Goal: Transaction & Acquisition: Purchase product/service

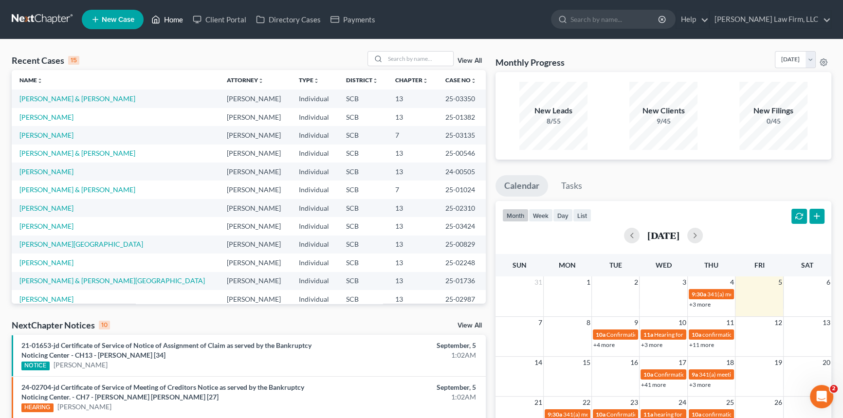
click at [174, 16] on link "Home" at bounding box center [167, 20] width 41 height 18
click at [386, 57] on input "search" at bounding box center [419, 59] width 68 height 14
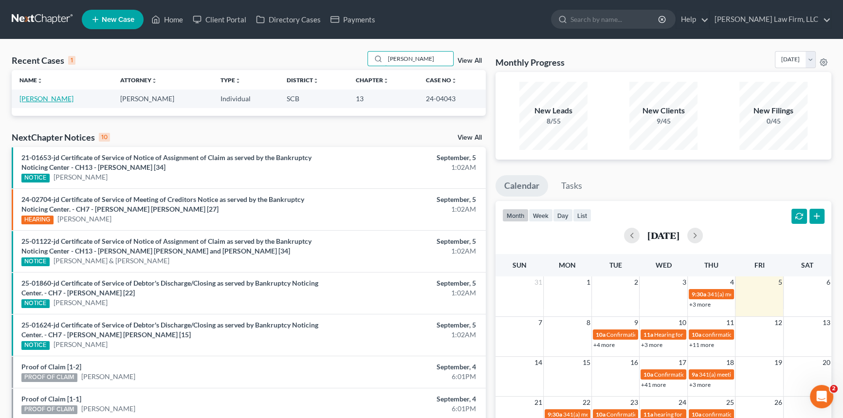
type input "[PERSON_NAME]"
click at [55, 98] on link "[PERSON_NAME]" at bounding box center [46, 98] width 54 height 8
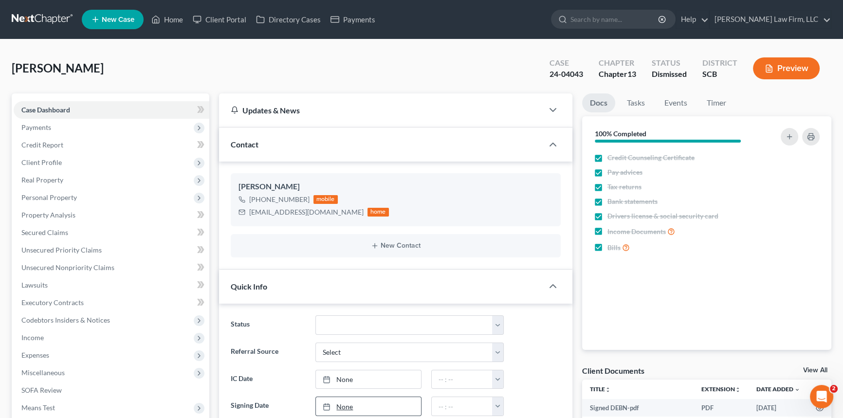
select select "1"
click at [173, 19] on link "Home" at bounding box center [167, 20] width 41 height 18
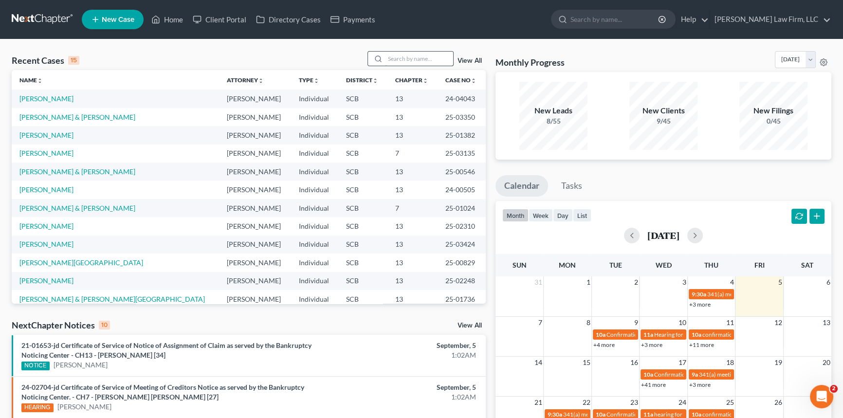
click at [386, 58] on input "search" at bounding box center [419, 59] width 68 height 14
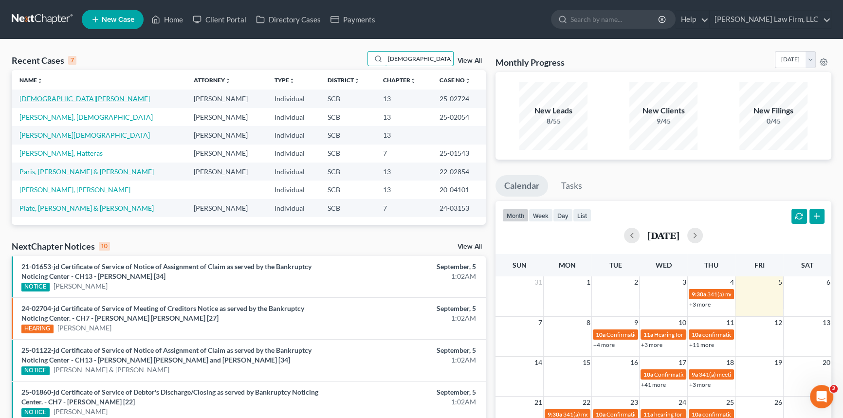
type input "[DEMOGRAPHIC_DATA]"
click at [40, 99] on link "[DEMOGRAPHIC_DATA][PERSON_NAME]" at bounding box center [84, 98] width 130 height 8
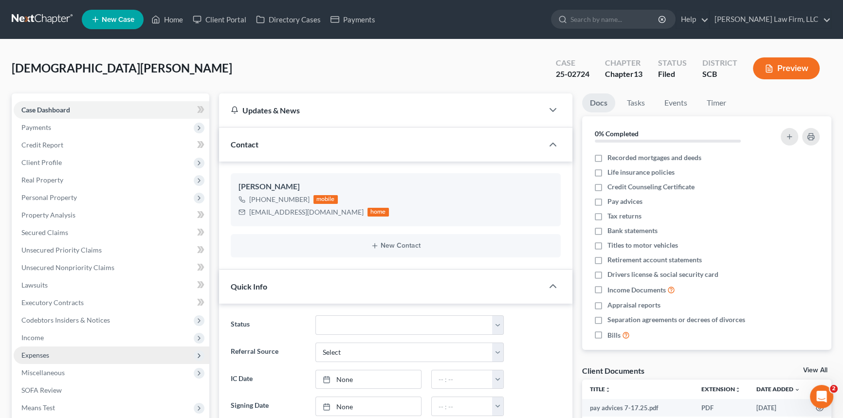
select select "0"
click at [226, 17] on link "Client Portal" at bounding box center [219, 20] width 63 height 18
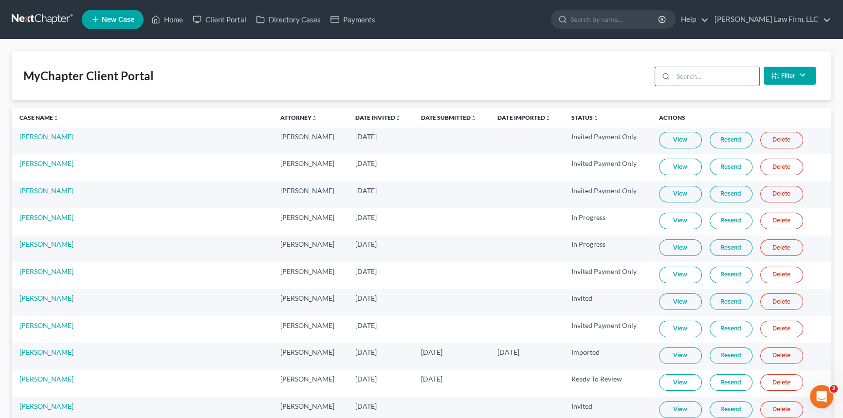
click at [673, 76] on input "search" at bounding box center [716, 76] width 86 height 19
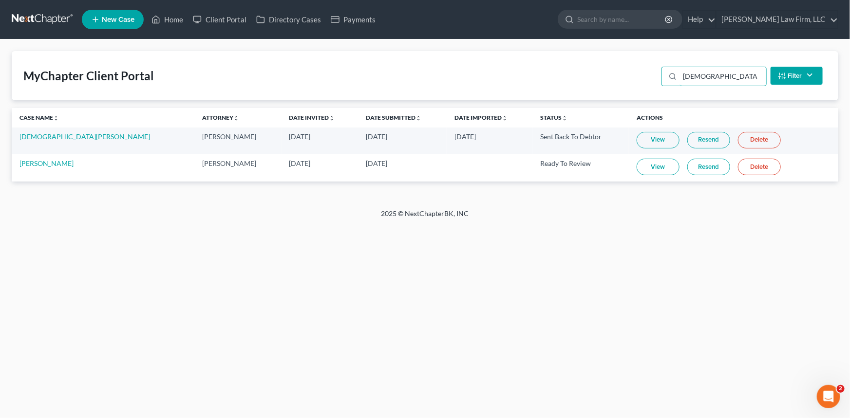
type input "[DEMOGRAPHIC_DATA]"
click at [687, 163] on link "Resend" at bounding box center [708, 167] width 43 height 17
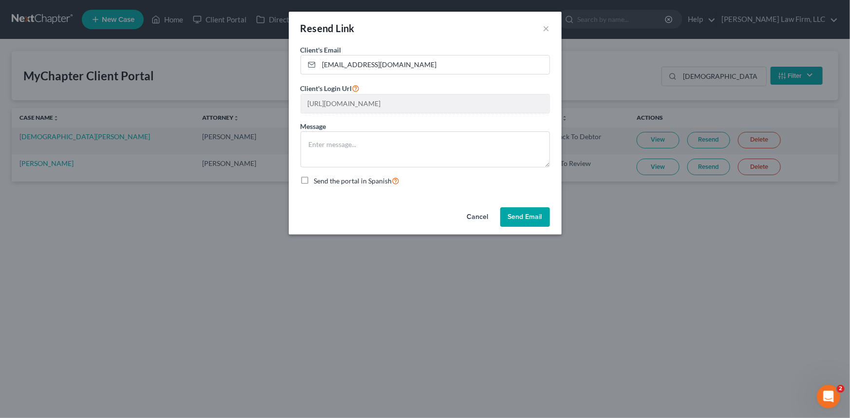
click at [527, 212] on button "Send Email" at bounding box center [525, 216] width 50 height 19
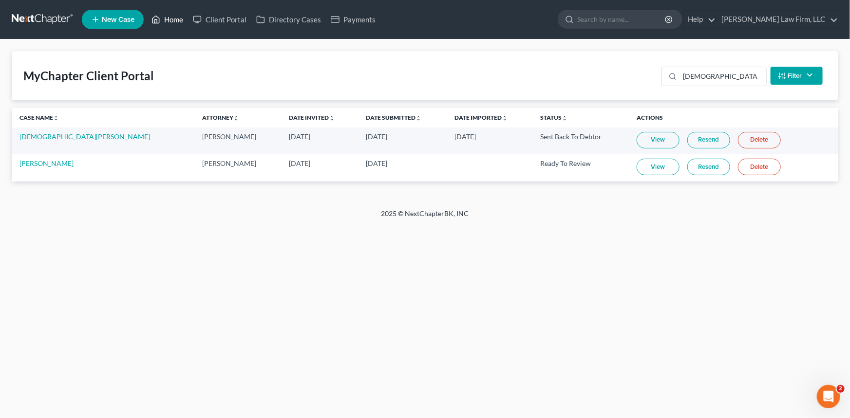
click at [174, 12] on link "Home" at bounding box center [167, 20] width 41 height 18
click at [170, 19] on link "Home" at bounding box center [167, 20] width 41 height 18
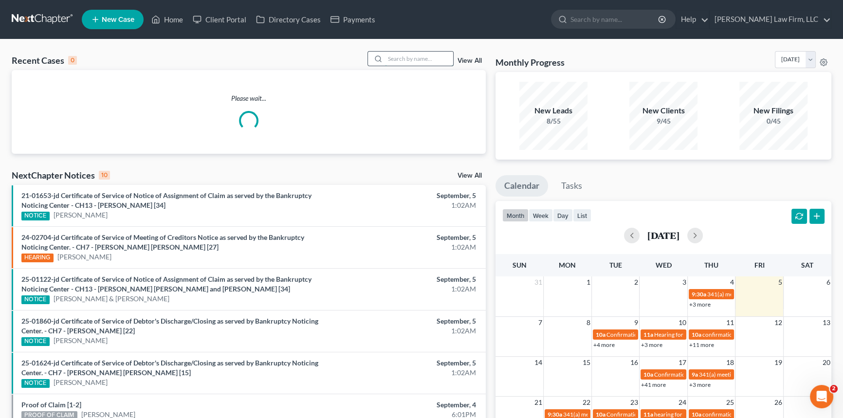
click at [397, 55] on input "search" at bounding box center [419, 59] width 68 height 14
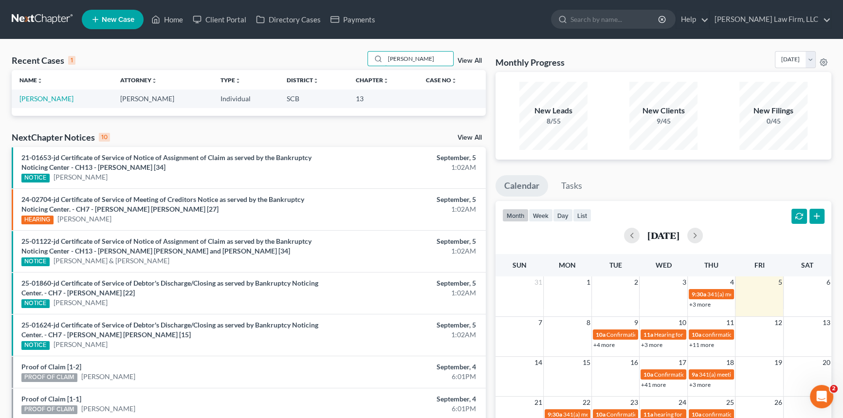
type input "[PERSON_NAME]"
click at [37, 96] on td "[PERSON_NAME]" at bounding box center [62, 99] width 101 height 18
click at [37, 96] on link "[PERSON_NAME]" at bounding box center [46, 98] width 54 height 8
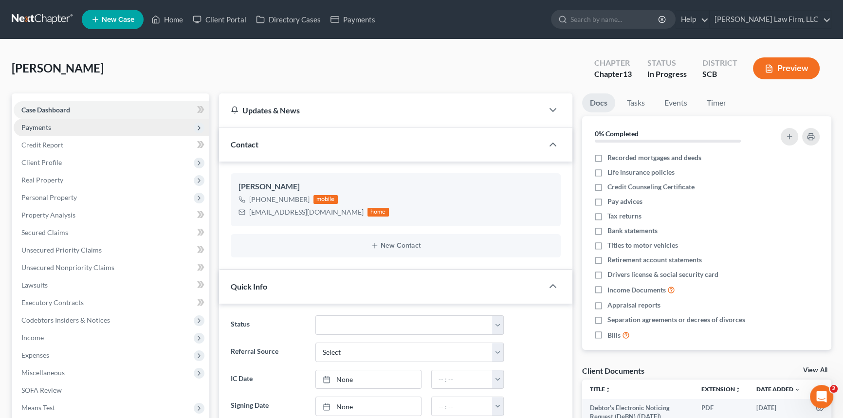
select select "0"
click at [28, 126] on span "Payments" at bounding box center [36, 127] width 30 height 8
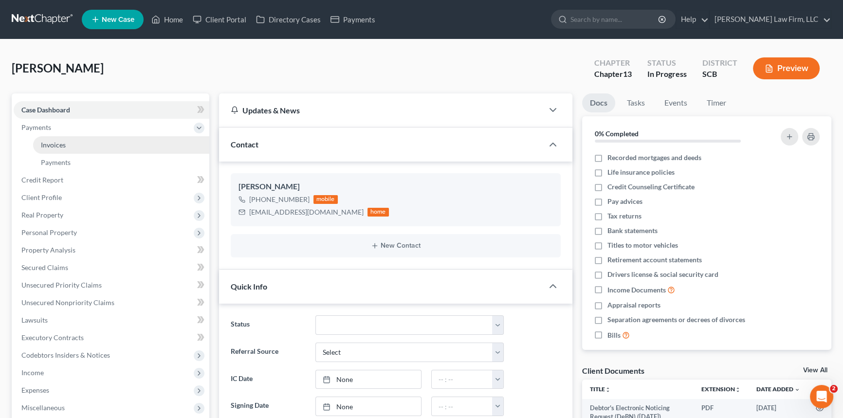
click at [49, 142] on span "Invoices" at bounding box center [53, 145] width 25 height 8
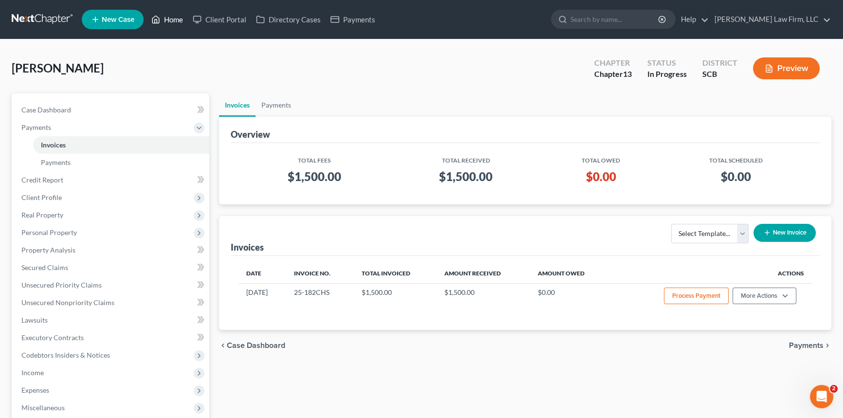
click at [176, 17] on link "Home" at bounding box center [167, 20] width 41 height 18
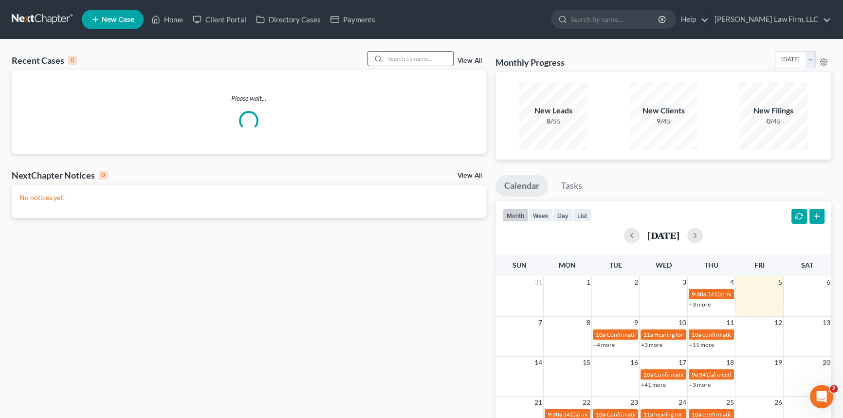
click at [381, 53] on div at bounding box center [377, 59] width 18 height 14
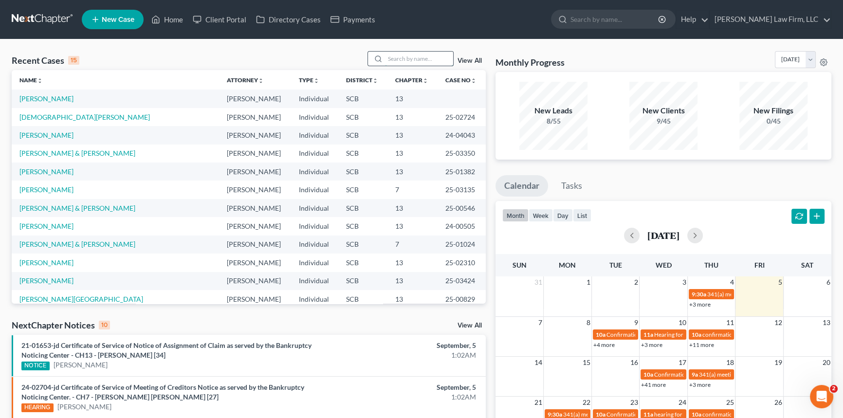
click at [386, 65] on input "search" at bounding box center [419, 59] width 68 height 14
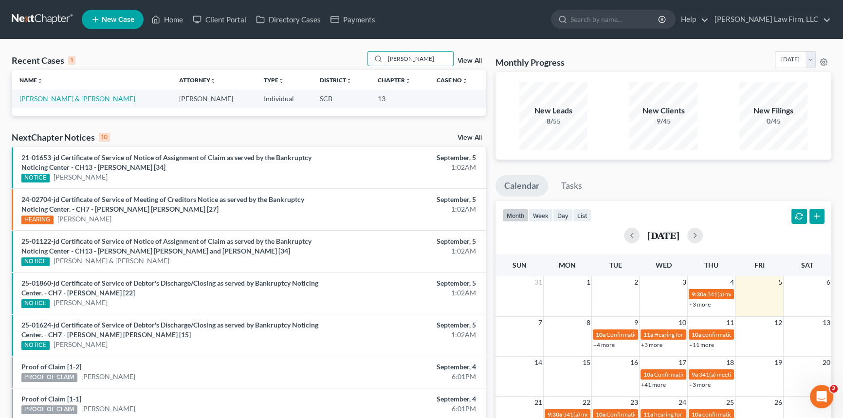
type input "[PERSON_NAME]"
click at [49, 97] on link "[PERSON_NAME] & [PERSON_NAME]" at bounding box center [77, 98] width 116 height 8
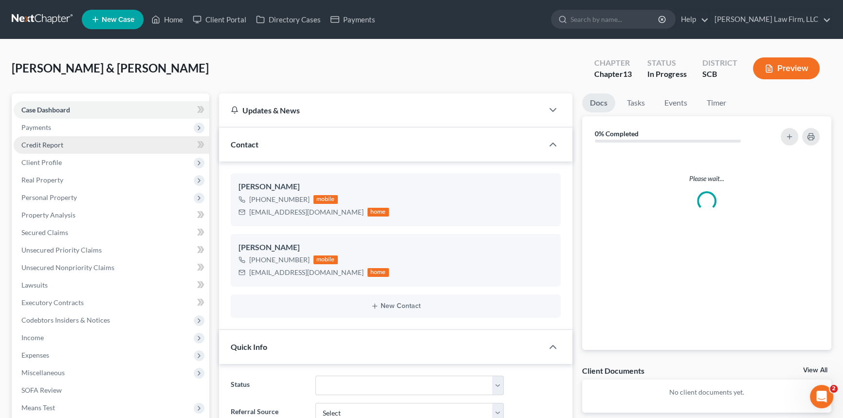
select select "0"
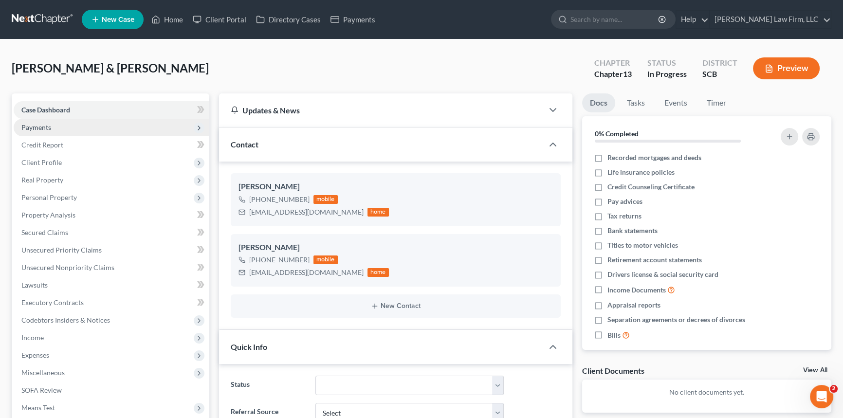
click at [42, 125] on span "Payments" at bounding box center [36, 127] width 30 height 8
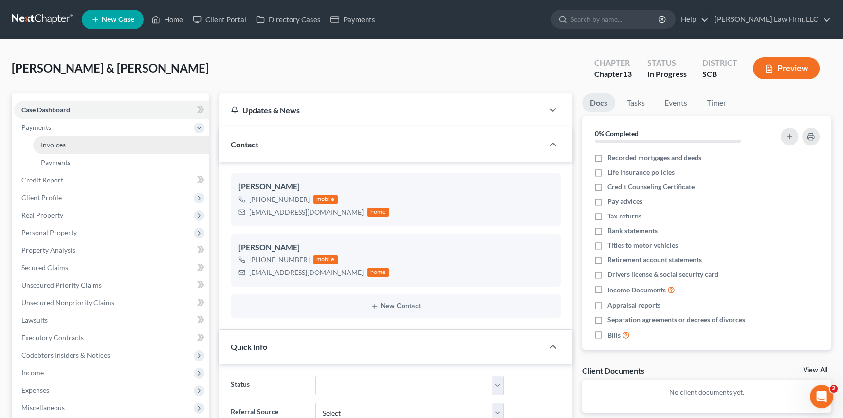
click at [55, 145] on span "Invoices" at bounding box center [53, 145] width 25 height 8
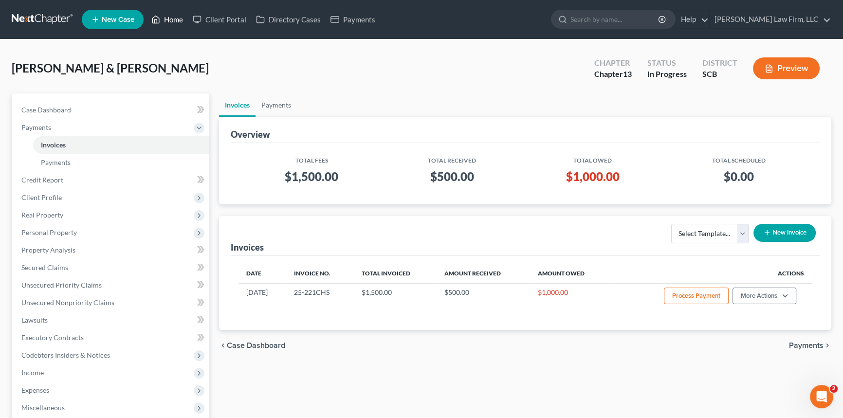
click at [167, 16] on link "Home" at bounding box center [167, 20] width 41 height 18
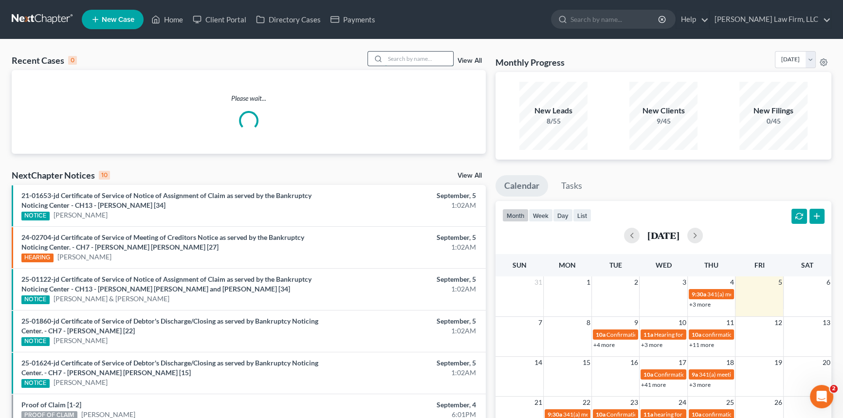
click at [388, 57] on input "search" at bounding box center [419, 59] width 68 height 14
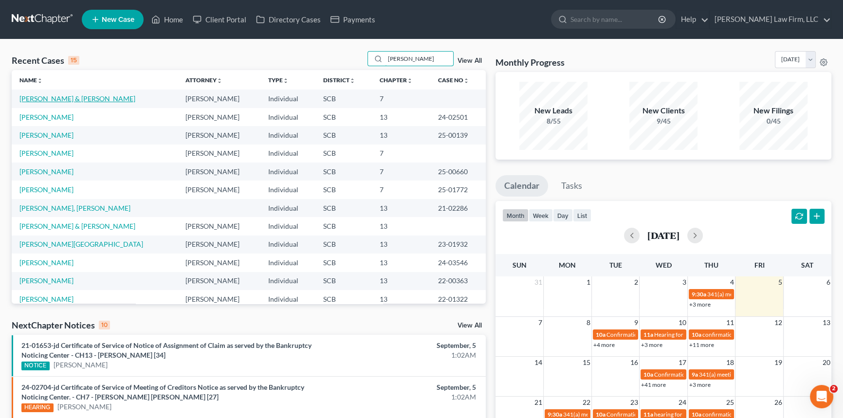
type input "[PERSON_NAME]"
click at [51, 96] on link "[PERSON_NAME] & [PERSON_NAME]" at bounding box center [77, 98] width 116 height 8
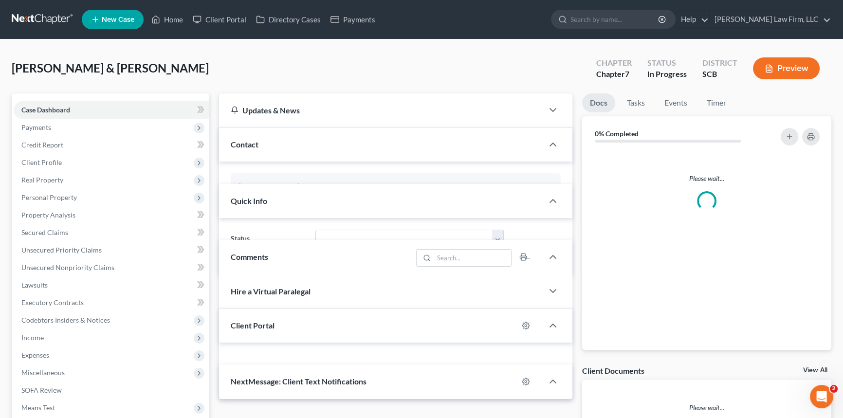
select select "0"
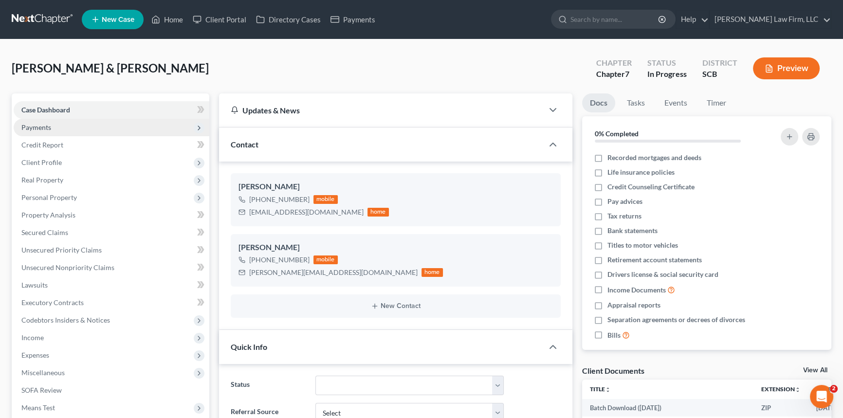
click at [42, 127] on span "Payments" at bounding box center [36, 127] width 30 height 8
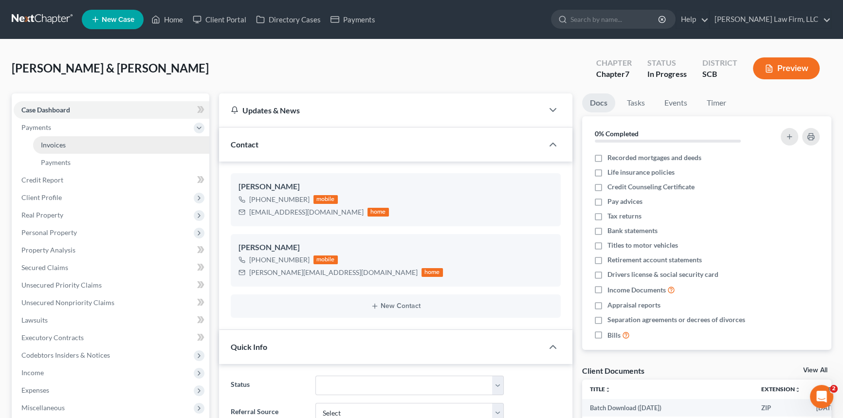
click at [51, 143] on span "Invoices" at bounding box center [53, 145] width 25 height 8
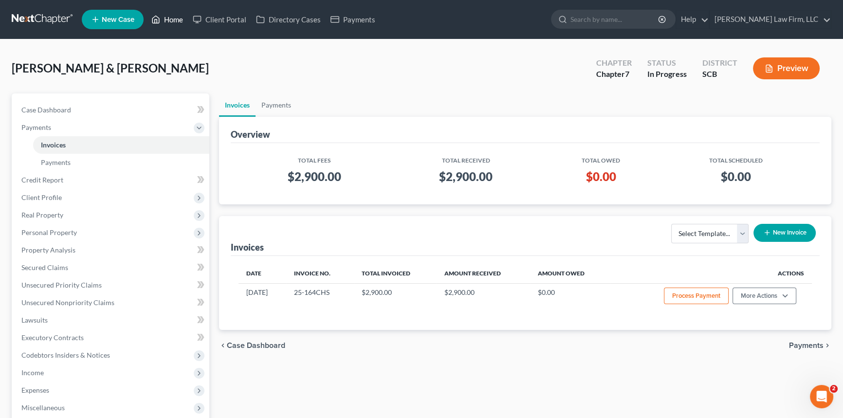
click at [172, 14] on link "Home" at bounding box center [167, 20] width 41 height 18
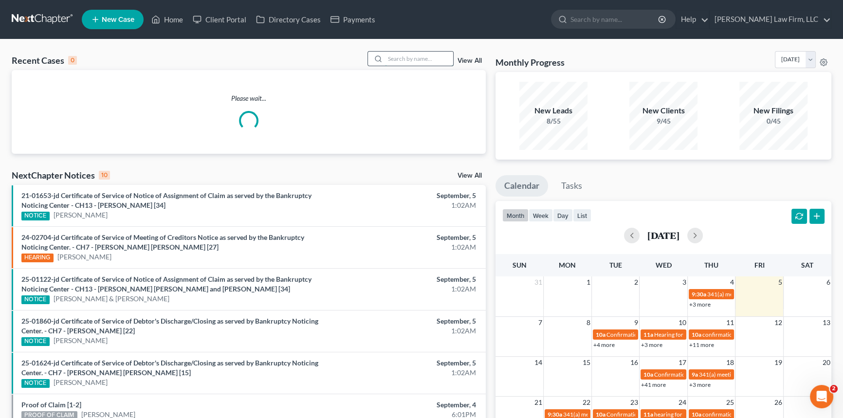
click at [403, 57] on input "search" at bounding box center [419, 59] width 68 height 14
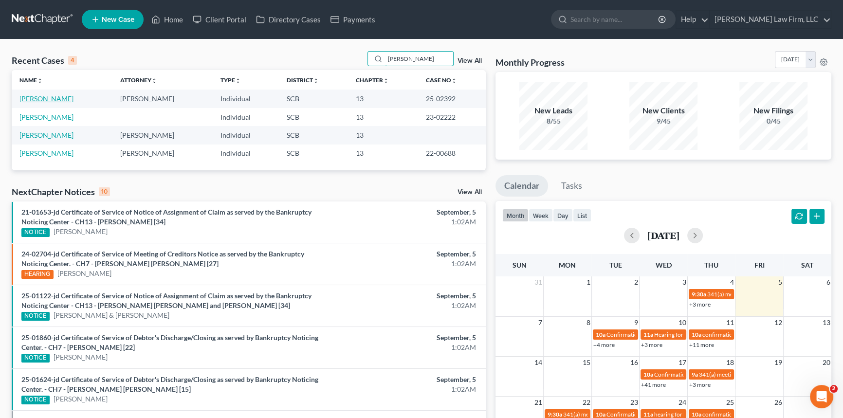
type input "[PERSON_NAME]"
click at [59, 97] on link "[PERSON_NAME]" at bounding box center [46, 98] width 54 height 8
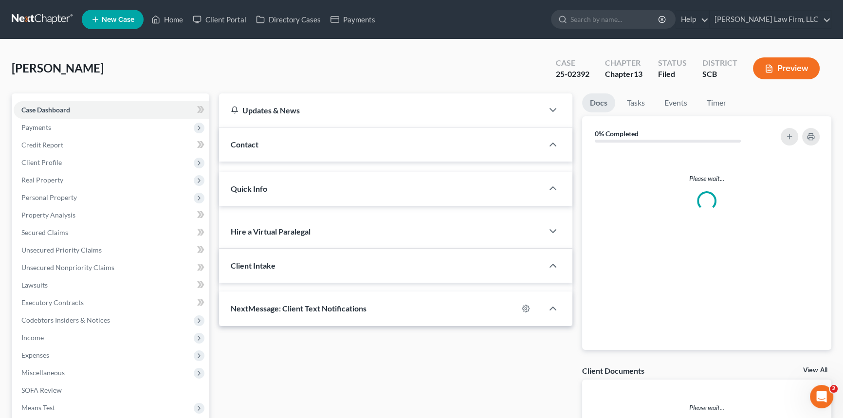
select select "1"
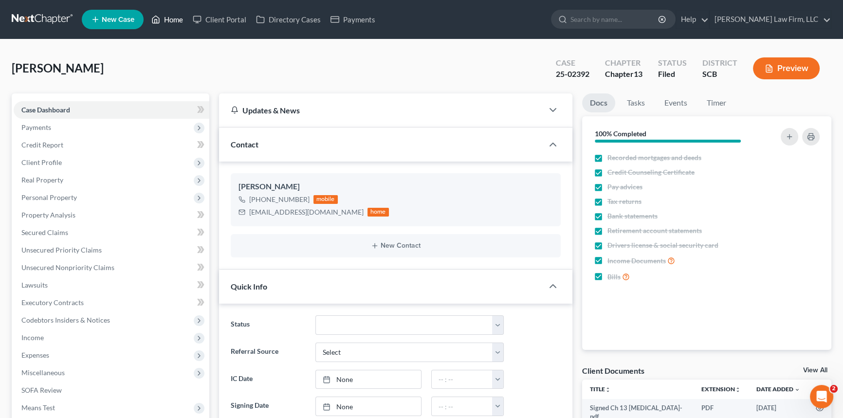
click at [175, 18] on link "Home" at bounding box center [167, 20] width 41 height 18
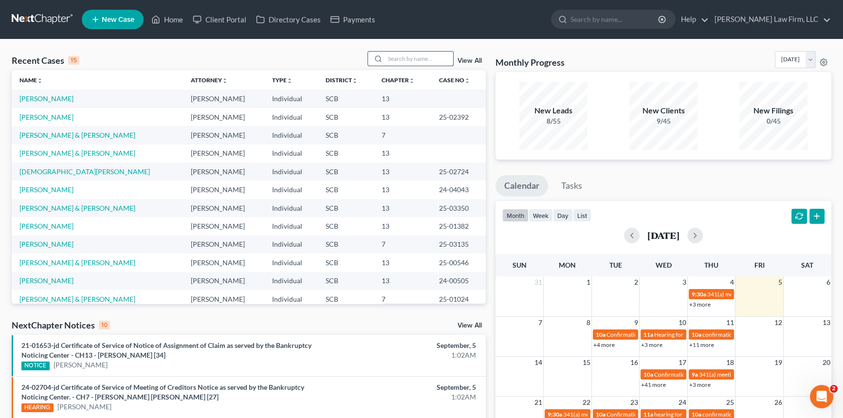
click at [390, 57] on input "search" at bounding box center [419, 59] width 68 height 14
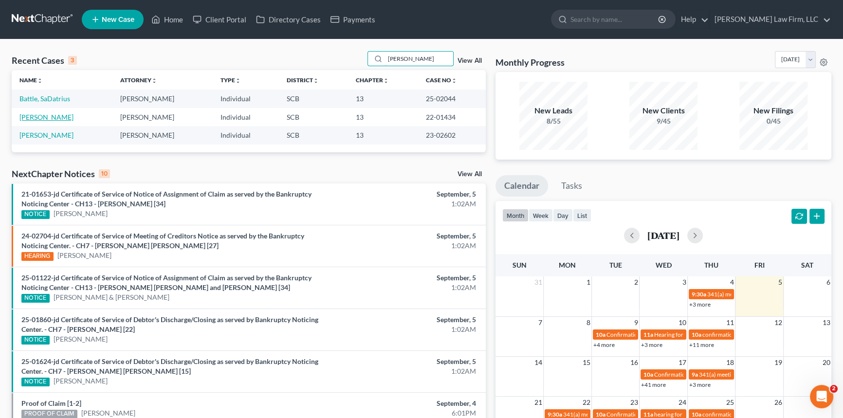
type input "[PERSON_NAME]"
click at [53, 118] on link "[PERSON_NAME]" at bounding box center [46, 117] width 54 height 8
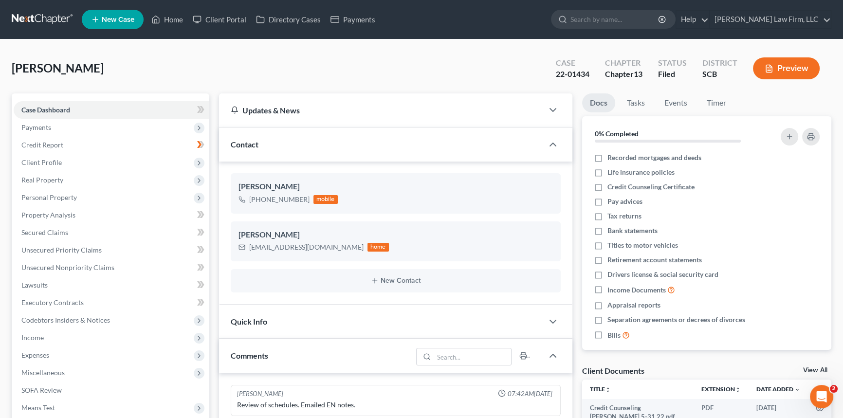
scroll to position [216, 0]
click at [163, 16] on link "Home" at bounding box center [167, 20] width 41 height 18
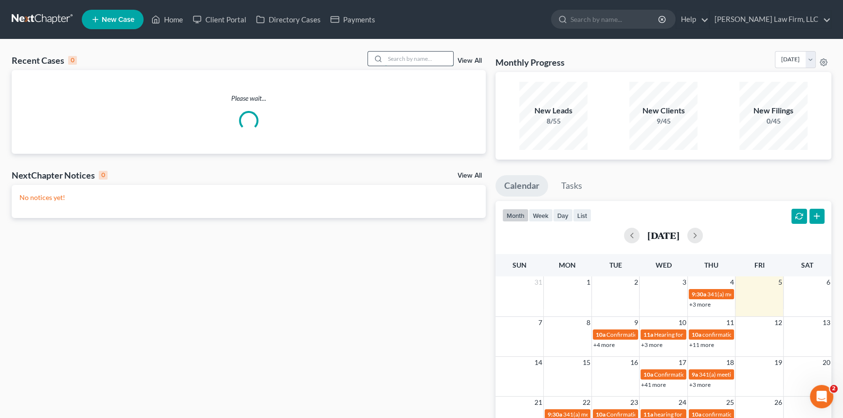
click at [388, 58] on input "search" at bounding box center [419, 59] width 68 height 14
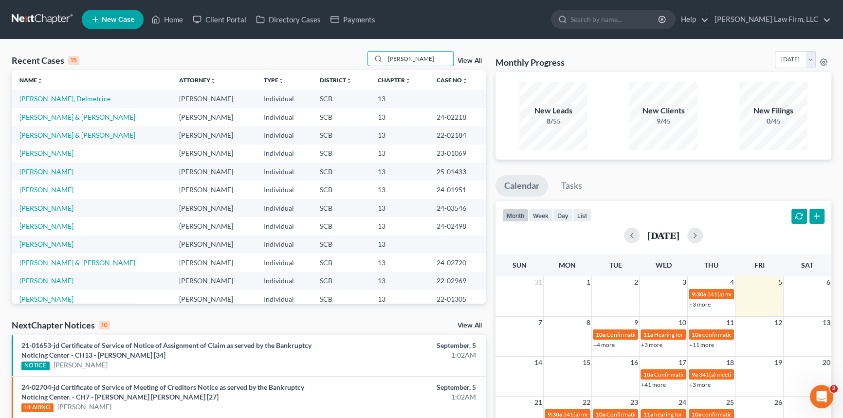
type input "[PERSON_NAME]"
click at [45, 170] on link "[PERSON_NAME]" at bounding box center [46, 171] width 54 height 8
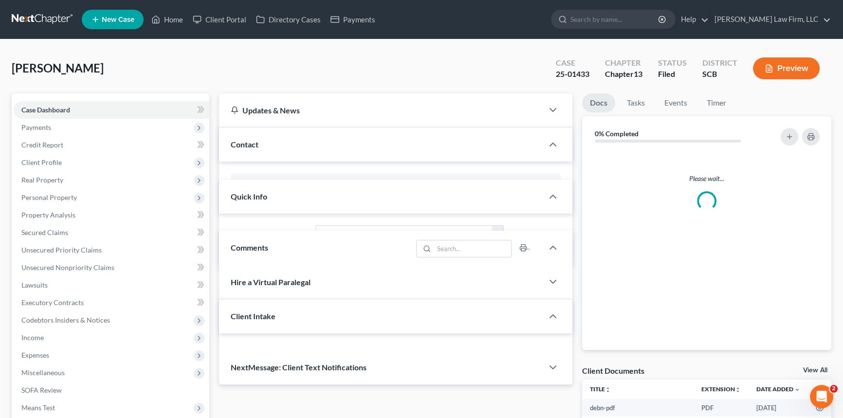
select select "0"
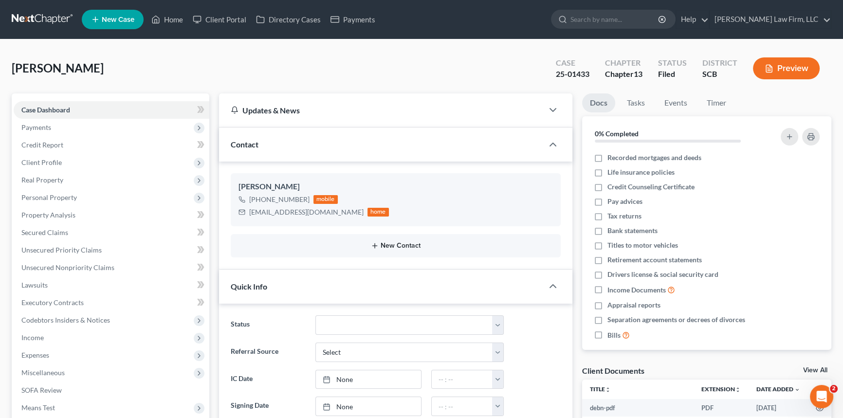
scroll to position [411, 0]
click at [167, 16] on link "Home" at bounding box center [167, 20] width 41 height 18
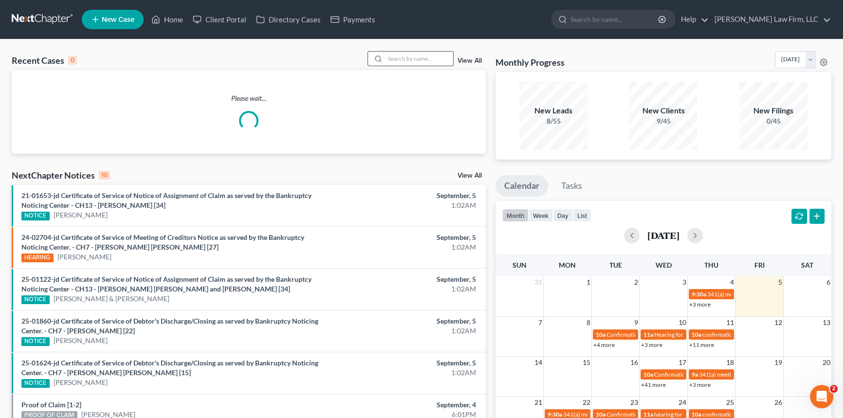
click at [388, 53] on input "search" at bounding box center [419, 59] width 68 height 14
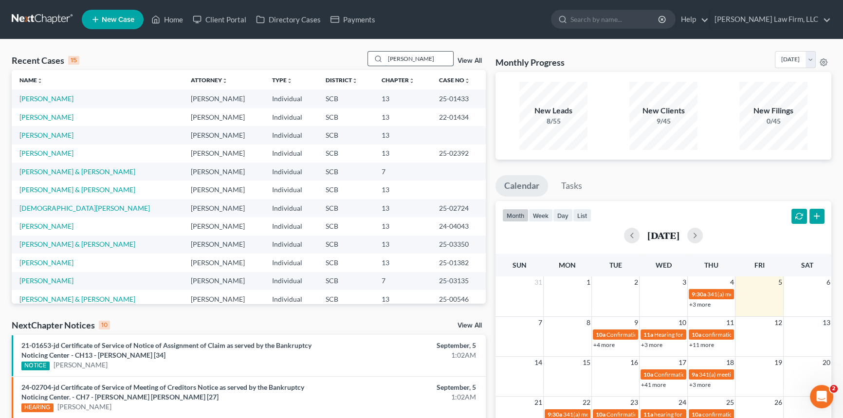
type input "[PERSON_NAME]"
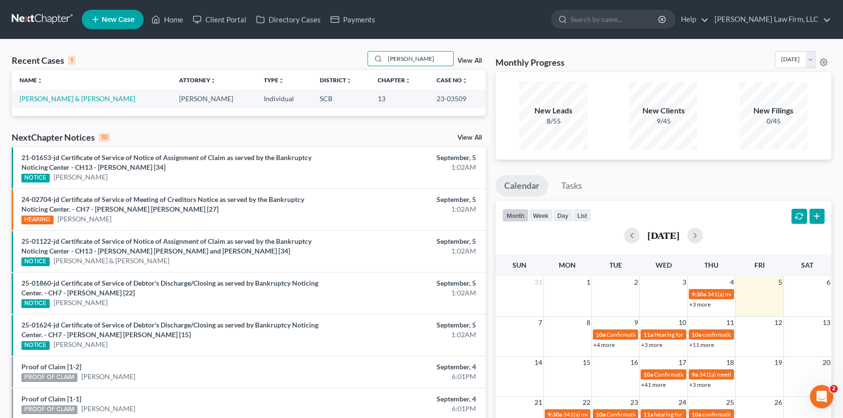
drag, startPoint x: 414, startPoint y: 56, endPoint x: 354, endPoint y: 75, distance: 63.0
click at [354, 74] on div "Recent Cases 1 [PERSON_NAME] View All Name unfold_more expand_more expand_less …" at bounding box center [249, 83] width 474 height 65
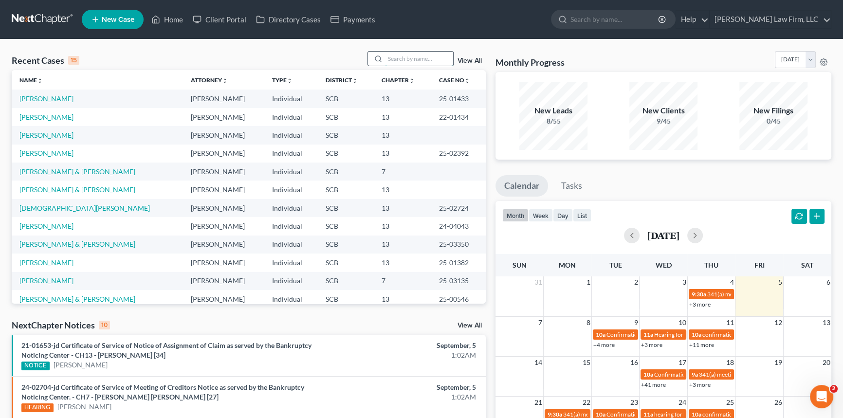
click at [392, 57] on input "search" at bounding box center [419, 59] width 68 height 14
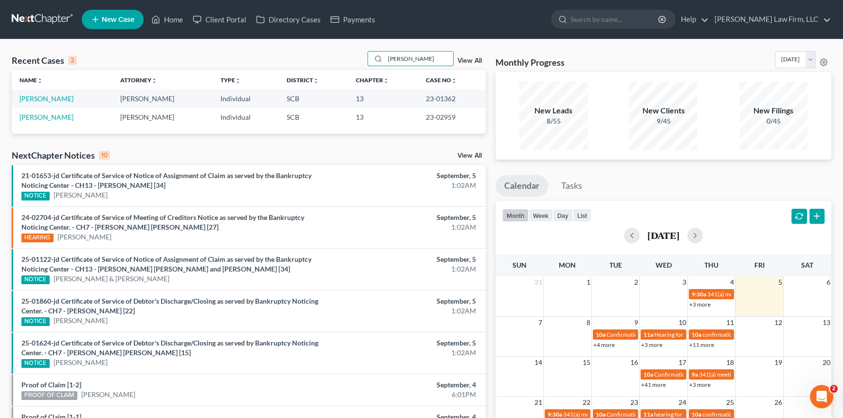
type input "[PERSON_NAME]"
drag, startPoint x: 386, startPoint y: 57, endPoint x: 432, endPoint y: 28, distance: 54.7
click at [432, 28] on div "Home New Case Client Portal Directory Cases Payments [PERSON_NAME] Law Firm, LL…" at bounding box center [421, 294] width 843 height 589
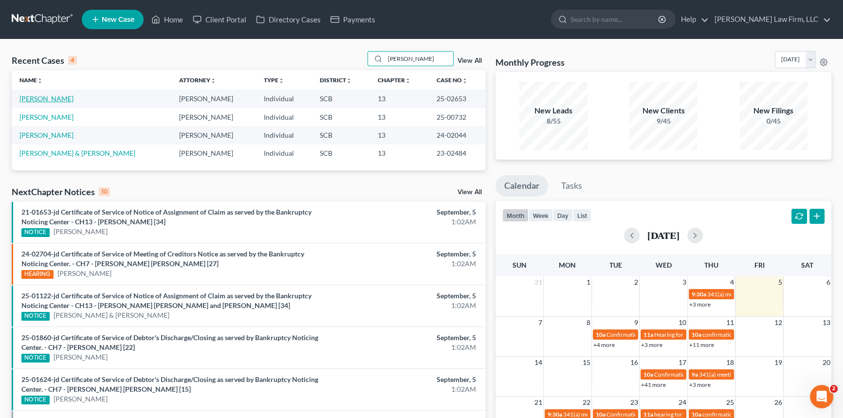
type input "[PERSON_NAME]"
click at [44, 97] on link "[PERSON_NAME]" at bounding box center [46, 98] width 54 height 8
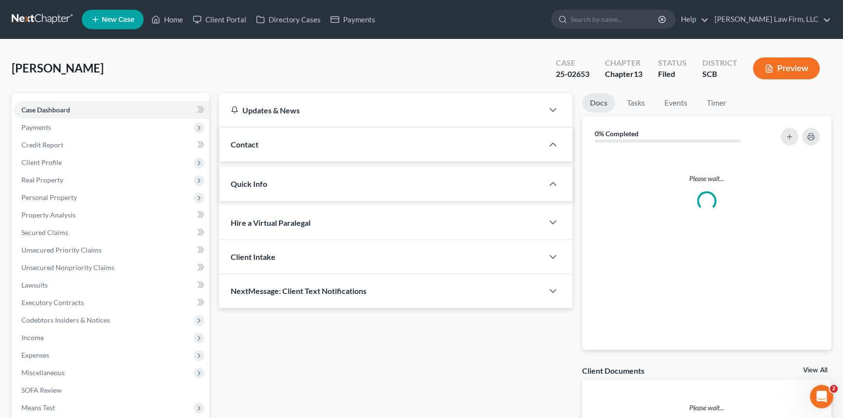
select select "1"
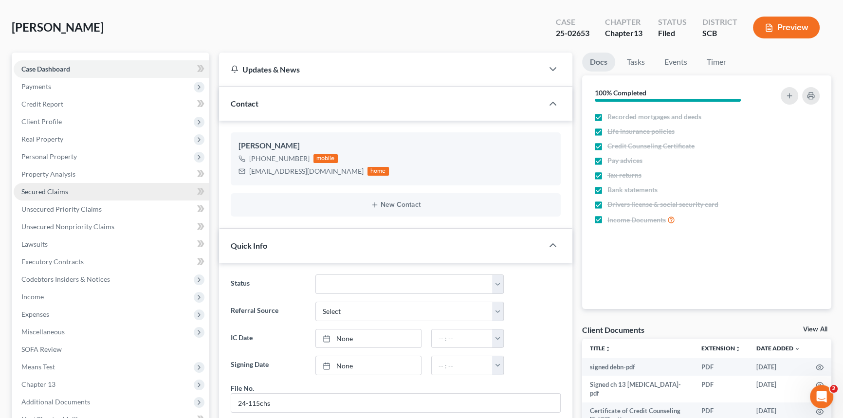
scroll to position [88, 0]
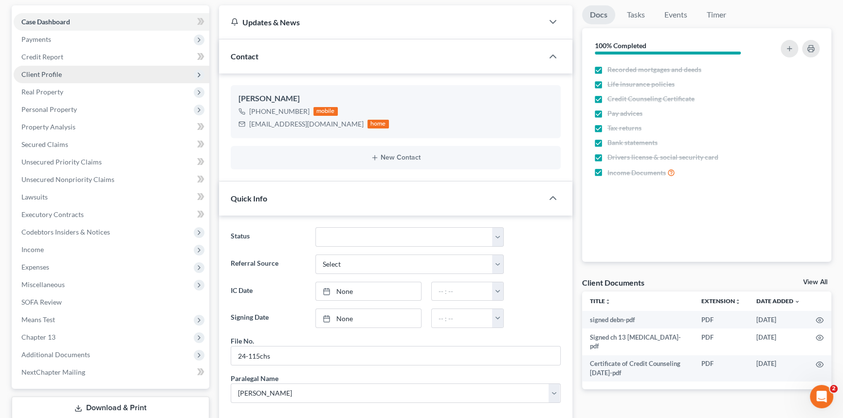
click at [47, 74] on span "Client Profile" at bounding box center [41, 74] width 40 height 8
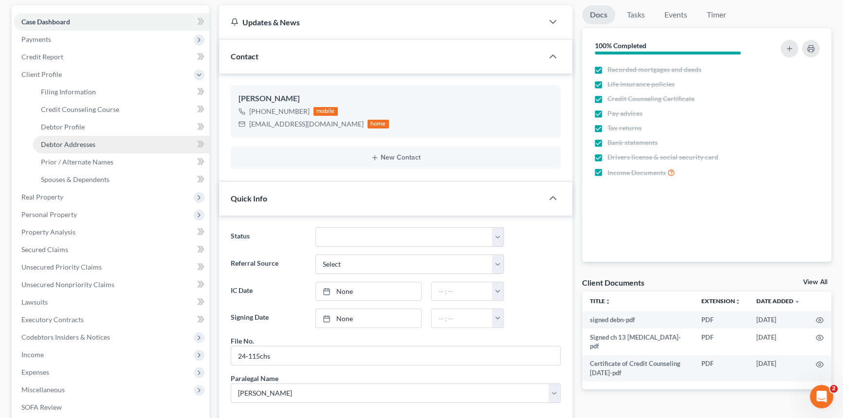
click at [56, 140] on span "Debtor Addresses" at bounding box center [68, 144] width 55 height 8
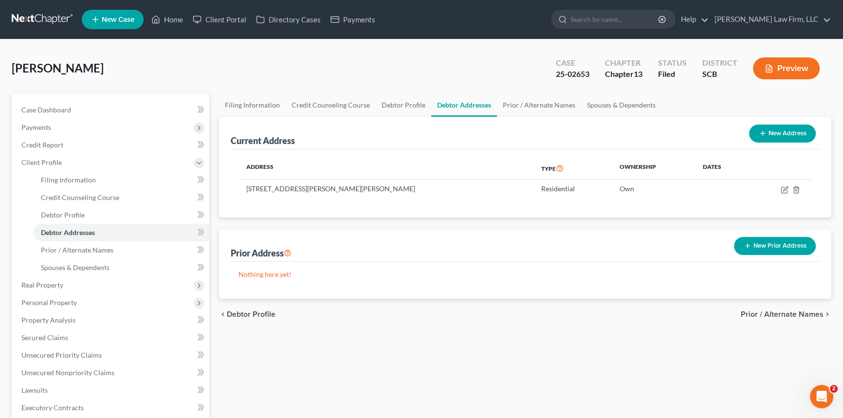
click at [43, 16] on link at bounding box center [43, 20] width 62 height 18
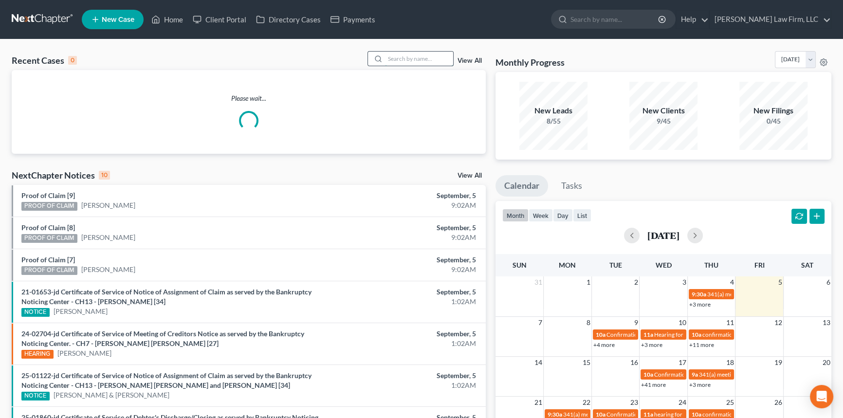
click at [400, 56] on input "search" at bounding box center [419, 59] width 68 height 14
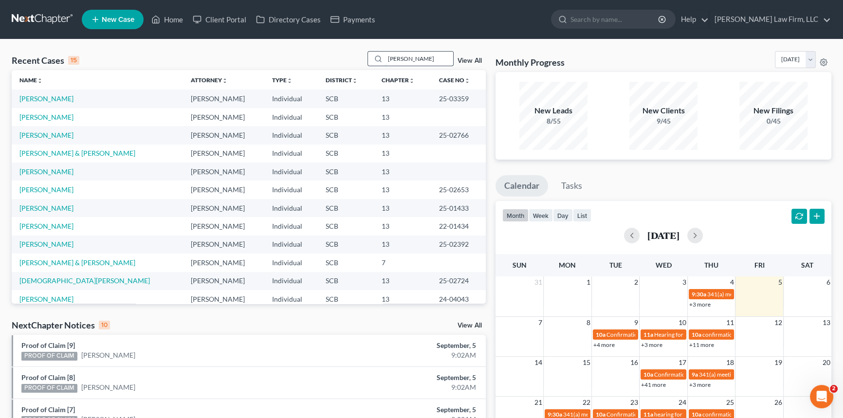
type input "[PERSON_NAME]"
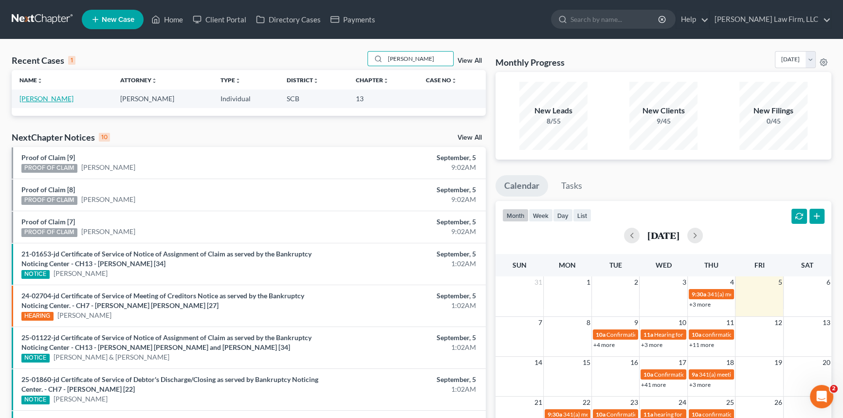
click at [45, 96] on link "Brown, Jasmine" at bounding box center [46, 98] width 54 height 8
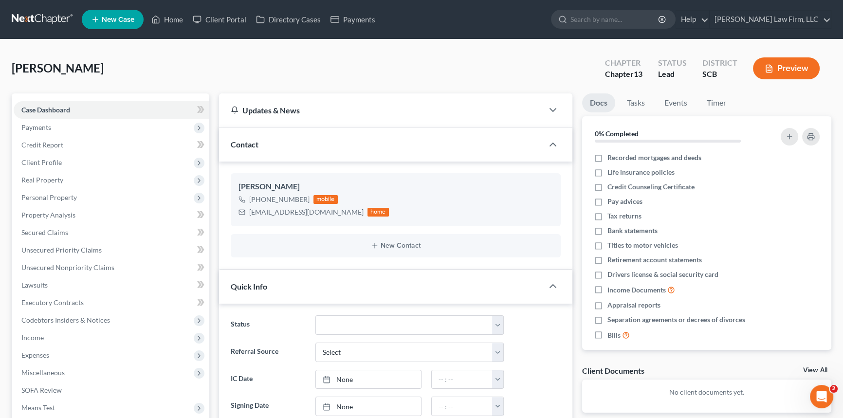
select select "0"
click at [65, 125] on span "Payments" at bounding box center [112, 128] width 196 height 18
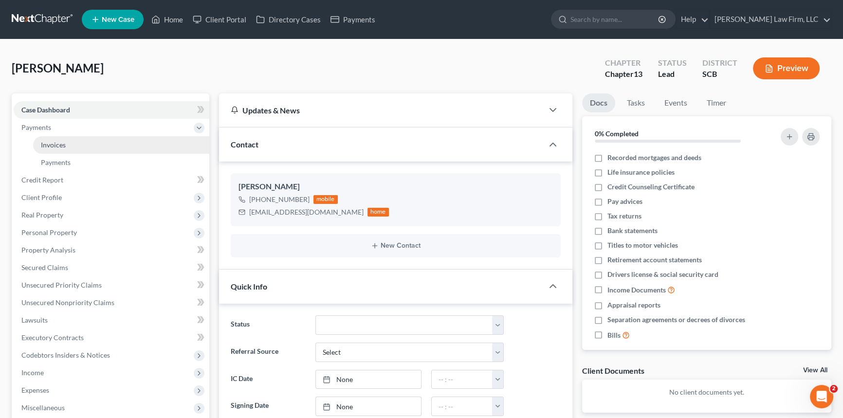
click at [65, 143] on span "Invoices" at bounding box center [53, 145] width 25 height 8
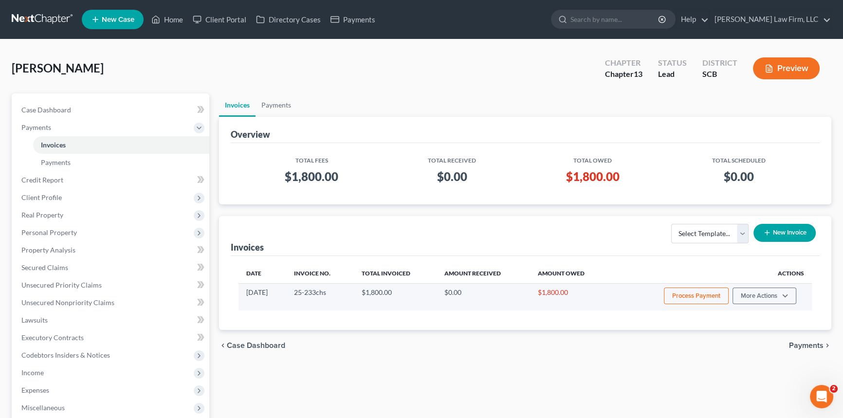
click at [705, 293] on button "Process Payment" at bounding box center [696, 296] width 65 height 17
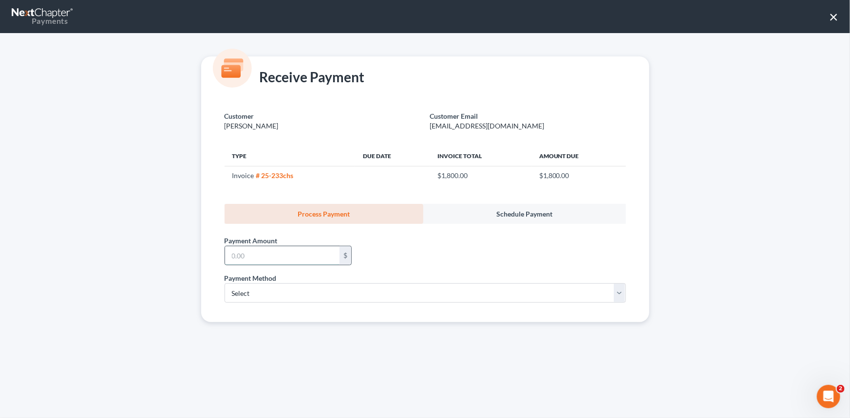
click at [267, 253] on input "text" at bounding box center [282, 255] width 114 height 19
type input "1,100"
drag, startPoint x: 294, startPoint y: 305, endPoint x: 289, endPoint y: 297, distance: 9.4
click at [293, 306] on div "Payment Method * Select ACH Credit Card" at bounding box center [425, 291] width 411 height 37
click at [289, 296] on select "Select ACH Credit Card" at bounding box center [424, 292] width 401 height 19
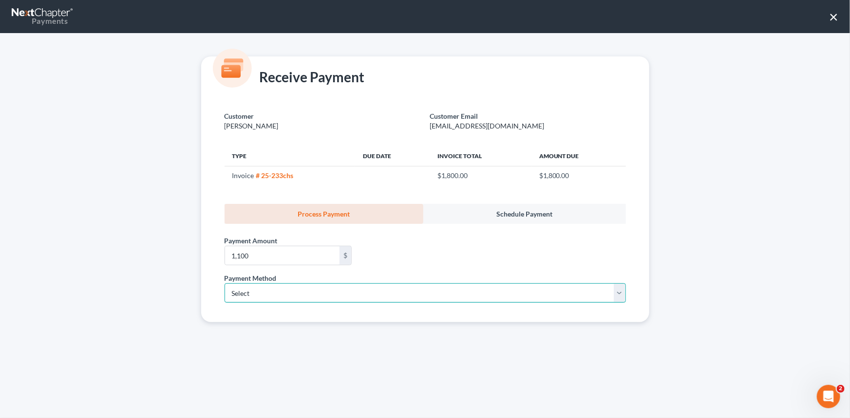
select select "1"
click at [224, 283] on select "Select ACH Credit Card" at bounding box center [424, 292] width 401 height 19
select select "42"
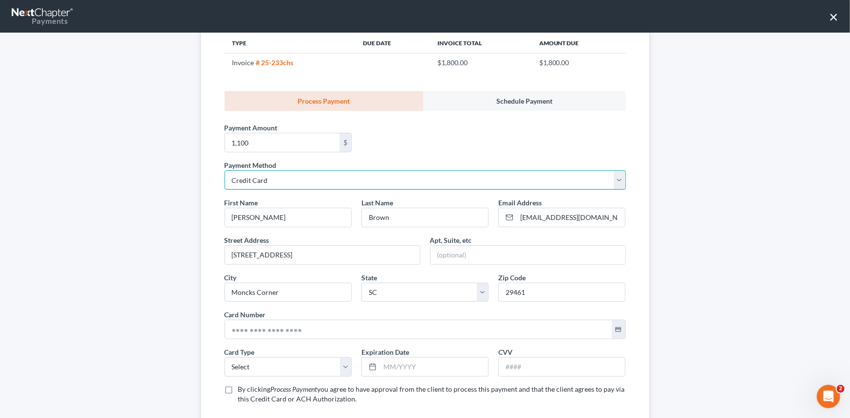
scroll to position [132, 0]
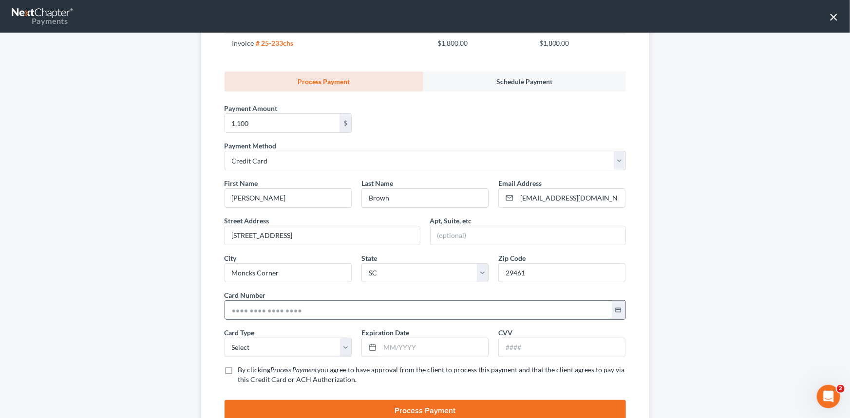
click at [341, 313] on input "text" at bounding box center [418, 310] width 387 height 19
click at [336, 315] on input "text" at bounding box center [418, 310] width 387 height 19
click at [428, 135] on div "Payment Amount * 1,100 $" at bounding box center [425, 116] width 411 height 49
click at [244, 231] on input "447 Totters Lane" at bounding box center [322, 235] width 195 height 19
type input "447 Trotters Lane"
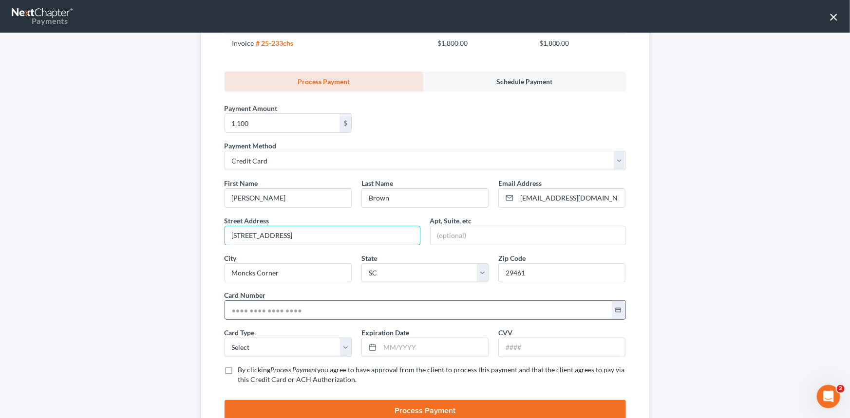
click at [319, 306] on input "text" at bounding box center [418, 310] width 387 height 19
type input "4744 7400 4480 0864"
click at [487, 287] on div "First Name * Jasmine Last Name * Brown Email Address * jasmine.brown220@gmail.c…" at bounding box center [425, 285] width 411 height 214
click at [276, 352] on select "Select Visa MasterCard Discover American Express" at bounding box center [287, 347] width 127 height 19
select select "0"
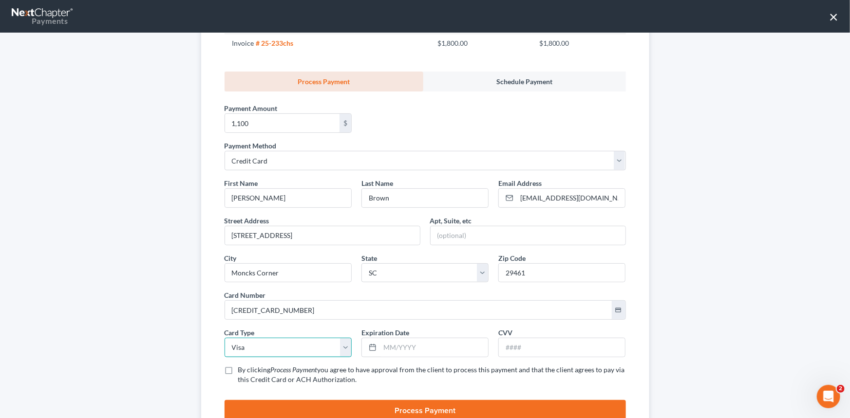
click at [224, 338] on select "Select Visa MasterCard Discover American Express" at bounding box center [287, 347] width 127 height 19
click at [404, 339] on input "text" at bounding box center [434, 347] width 108 height 19
type input "08/30"
click at [555, 347] on input "text" at bounding box center [562, 347] width 126 height 19
type input "818"
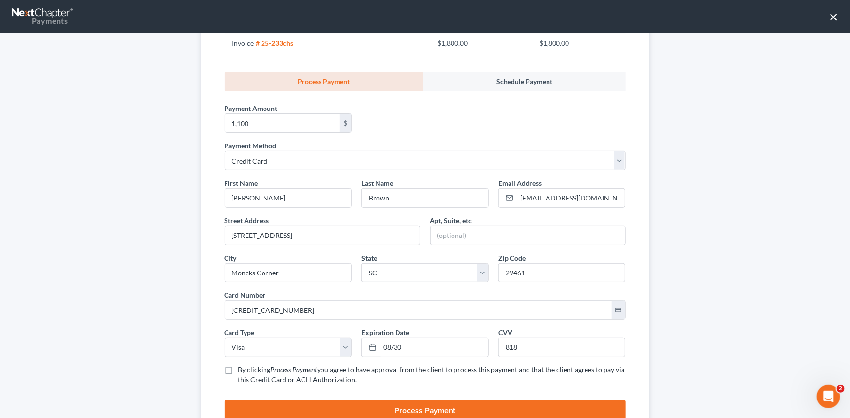
drag, startPoint x: 227, startPoint y: 369, endPoint x: 306, endPoint y: 381, distance: 79.8
click at [238, 368] on label "By clicking Process Payment you agree to have approval from the client to proce…" at bounding box center [432, 374] width 388 height 19
click at [242, 368] on input "By clicking Process Payment you agree to have approval from the client to proce…" at bounding box center [245, 368] width 6 height 6
checkbox input "true"
drag, startPoint x: 387, startPoint y: 365, endPoint x: 443, endPoint y: 344, distance: 59.9
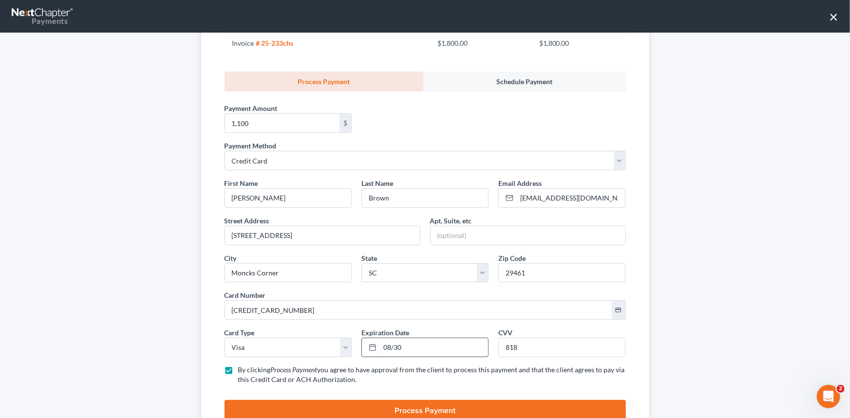
click at [391, 365] on label "By clicking Process Payment you agree to have approval from the client to proce…" at bounding box center [432, 374] width 388 height 19
click at [716, 211] on div "Receive Payment Customer Brown, Jasmine Customer Email jasmine.brown220@gmail.c…" at bounding box center [425, 225] width 850 height 385
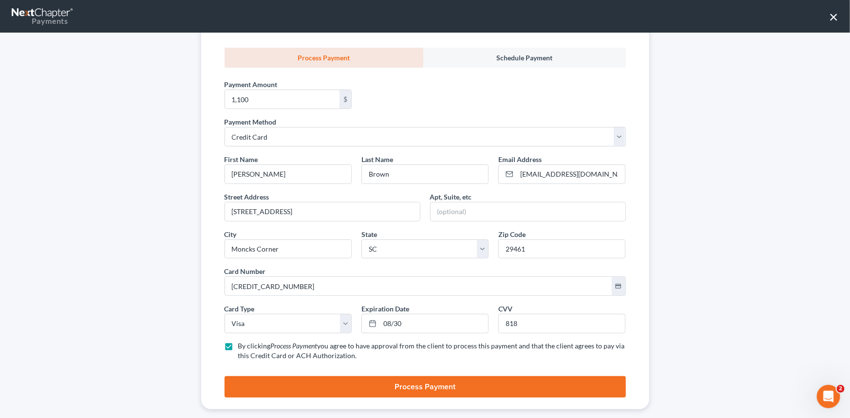
scroll to position [170, 0]
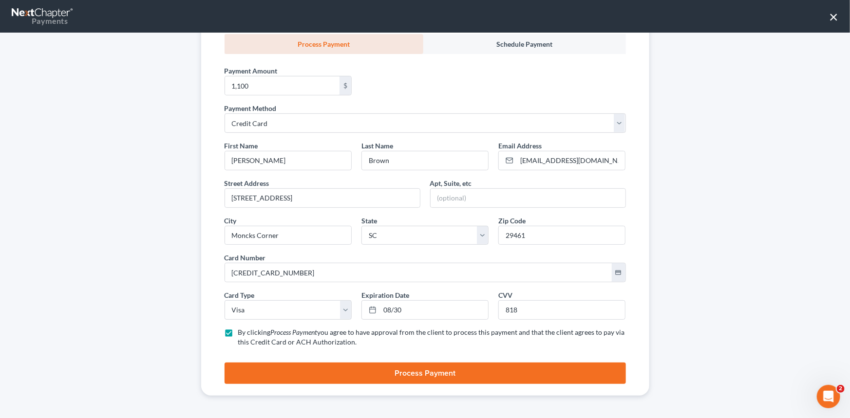
click at [410, 376] on button "Process Payment" at bounding box center [424, 373] width 401 height 21
click at [435, 312] on input "08/30" at bounding box center [434, 310] width 108 height 19
click at [428, 318] on input "08/30" at bounding box center [434, 310] width 108 height 19
type input "0"
type input "08/30"
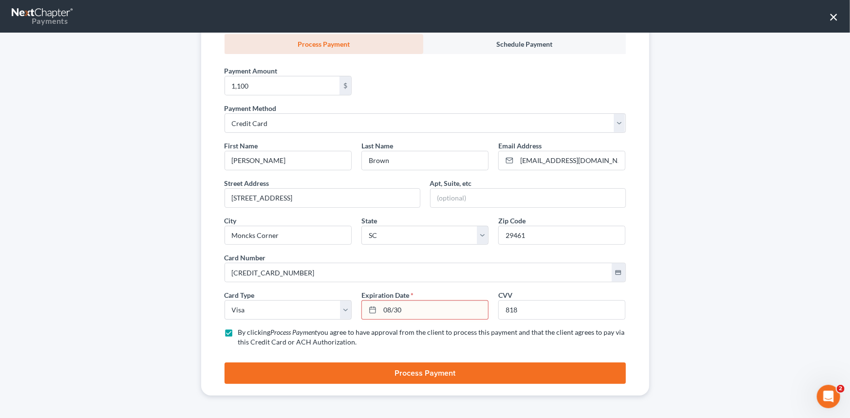
click at [444, 378] on button "Process Payment" at bounding box center [424, 373] width 401 height 21
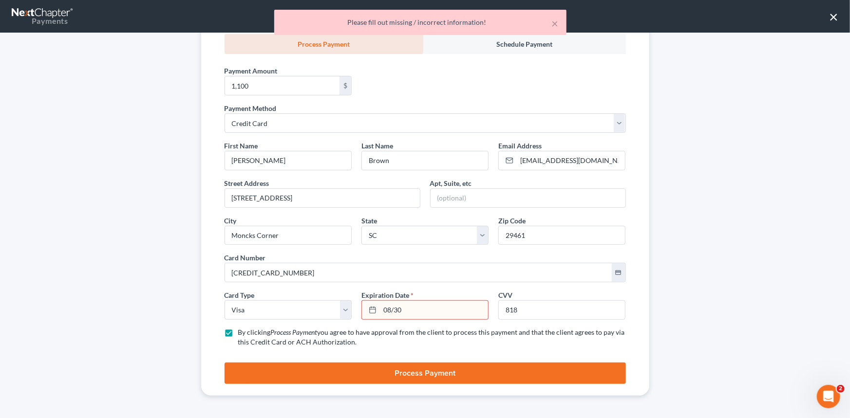
click at [422, 312] on input "08/30" at bounding box center [434, 310] width 108 height 19
drag, startPoint x: 422, startPoint y: 312, endPoint x: 363, endPoint y: 343, distance: 66.9
click at [363, 343] on div "First Name * Jasmine Last Name * Brown Email Address * jasmine.brown220@gmail.c…" at bounding box center [425, 248] width 411 height 214
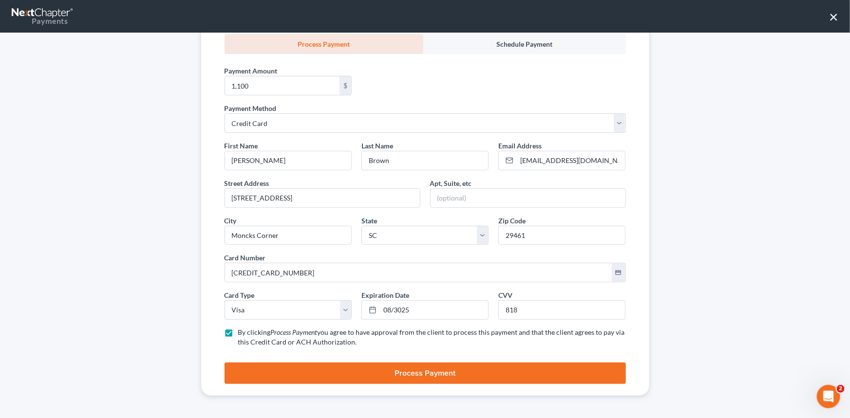
click at [377, 372] on button "Process Payment" at bounding box center [424, 373] width 401 height 21
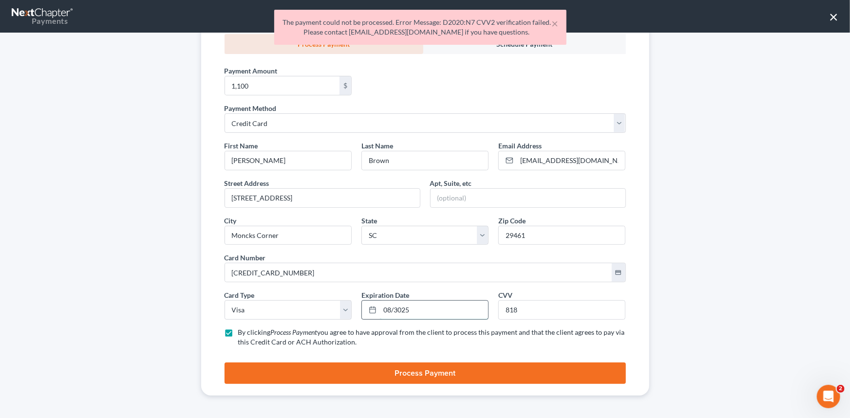
click at [426, 302] on input "08/3025" at bounding box center [434, 310] width 108 height 19
drag, startPoint x: 554, startPoint y: 25, endPoint x: 558, endPoint y: 59, distance: 34.4
click at [554, 27] on button "×" at bounding box center [555, 24] width 7 height 12
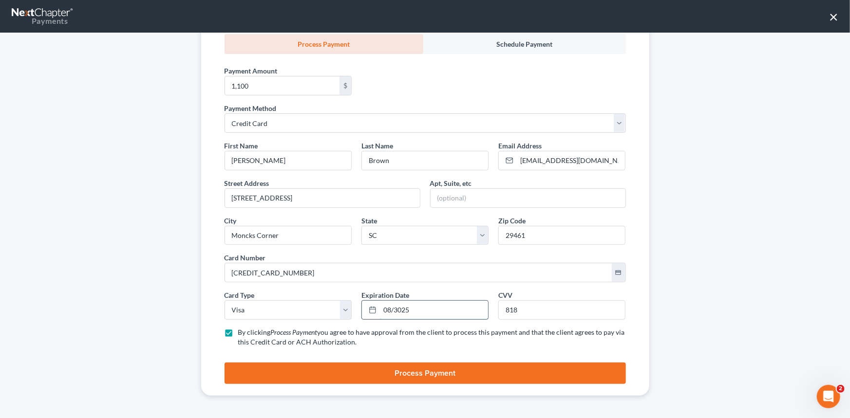
click at [435, 315] on input "08/3025" at bounding box center [434, 310] width 108 height 19
type input "08/2030"
click at [448, 339] on label "By clicking Process Payment you agree to have approval from the client to proce…" at bounding box center [432, 337] width 388 height 19
click at [248, 334] on input "By clicking Process Payment you agree to have approval from the client to proce…" at bounding box center [245, 331] width 6 height 6
click at [386, 375] on button "Process Payment" at bounding box center [424, 373] width 401 height 21
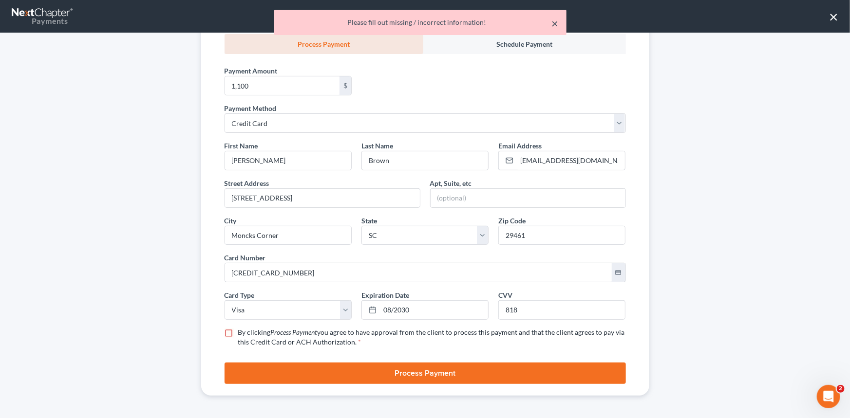
drag, startPoint x: 555, startPoint y: 24, endPoint x: 532, endPoint y: 93, distance: 72.2
click at [555, 26] on button "×" at bounding box center [555, 24] width 7 height 12
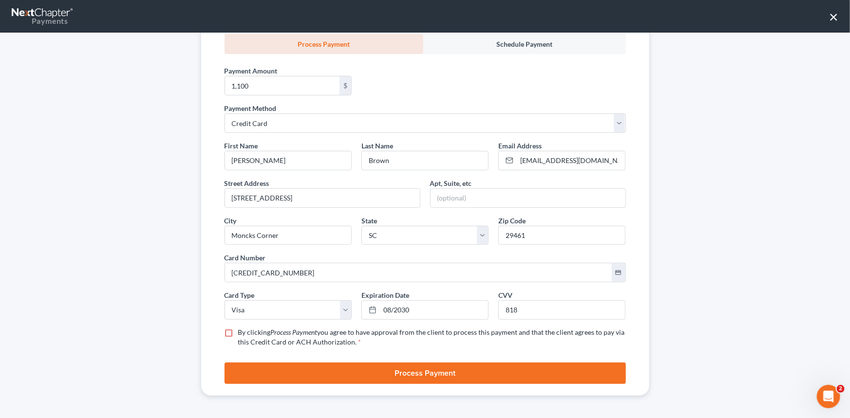
click at [238, 332] on label "By clicking Process Payment you agree to have approval from the client to proce…" at bounding box center [432, 337] width 388 height 19
click at [242, 332] on input "By clicking Process Payment you agree to have approval from the client to proce…" at bounding box center [245, 331] width 6 height 6
checkbox input "true"
click at [396, 375] on button "Process Payment" at bounding box center [424, 373] width 401 height 21
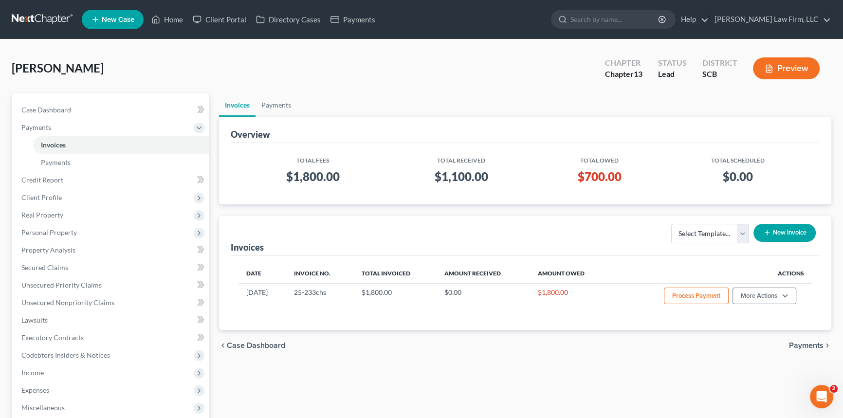
click at [534, 63] on div "Brown, Jasmine Upgraded Chapter Chapter 13 Status Lead District SCB Preview" at bounding box center [422, 72] width 820 height 42
click at [50, 107] on span "Case Dashboard" at bounding box center [46, 110] width 50 height 8
select select "0"
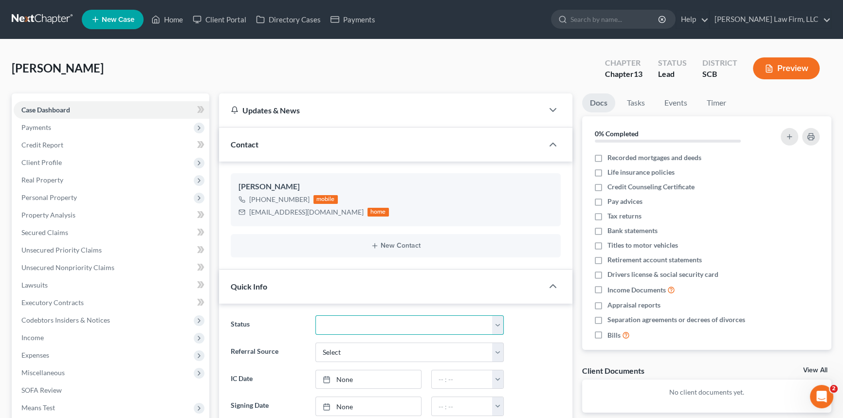
click at [499, 327] on select "Discharged Dismissed Filed In Progress Lead Lost Lead Ready to File To Review W…" at bounding box center [409, 324] width 188 height 19
select select "3"
click at [315, 315] on select "Discharged Dismissed Filed In Progress Lead Lost Lead Ready to File To Review W…" at bounding box center [409, 324] width 188 height 19
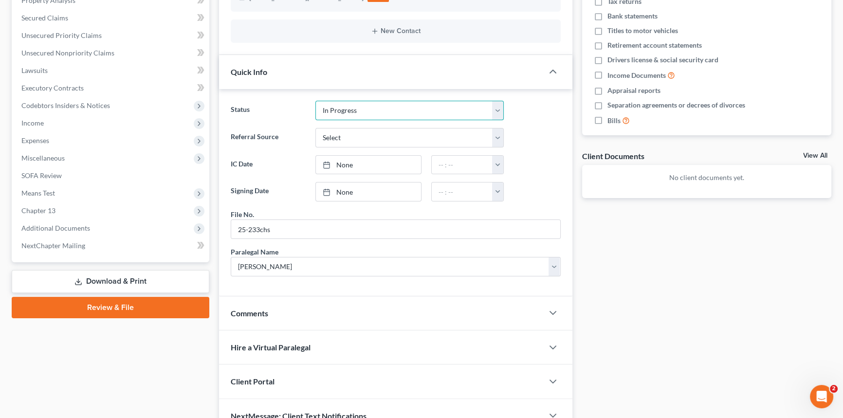
scroll to position [265, 0]
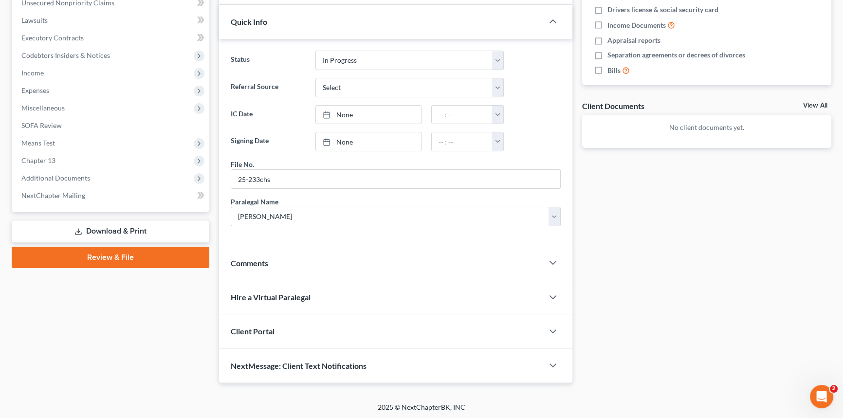
click at [261, 327] on span "Client Portal" at bounding box center [253, 331] width 44 height 9
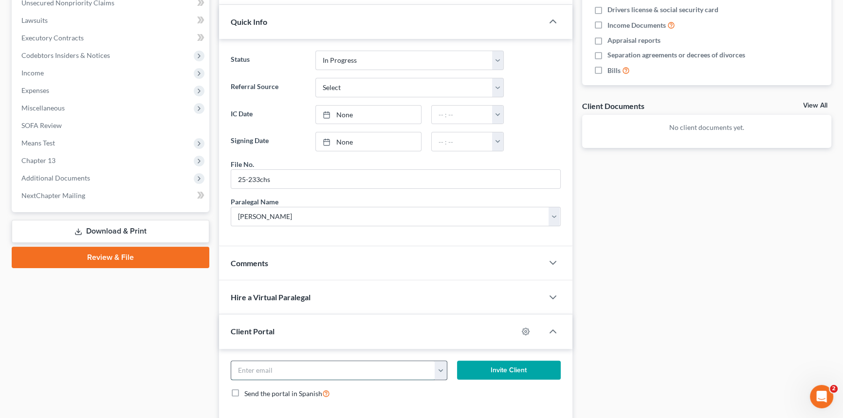
click at [248, 367] on input "email" at bounding box center [333, 370] width 204 height 19
type input "jasmine.brown220@gmail.com"
click at [512, 365] on button "Invite Client" at bounding box center [509, 370] width 104 height 19
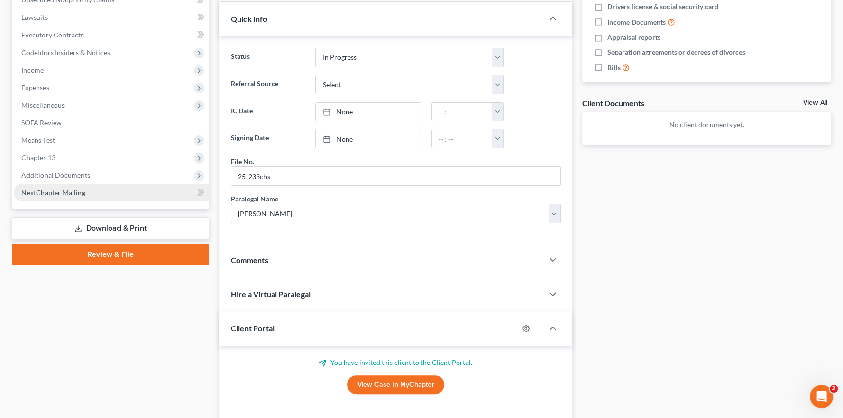
scroll to position [265, 0]
